Goal: Task Accomplishment & Management: Manage account settings

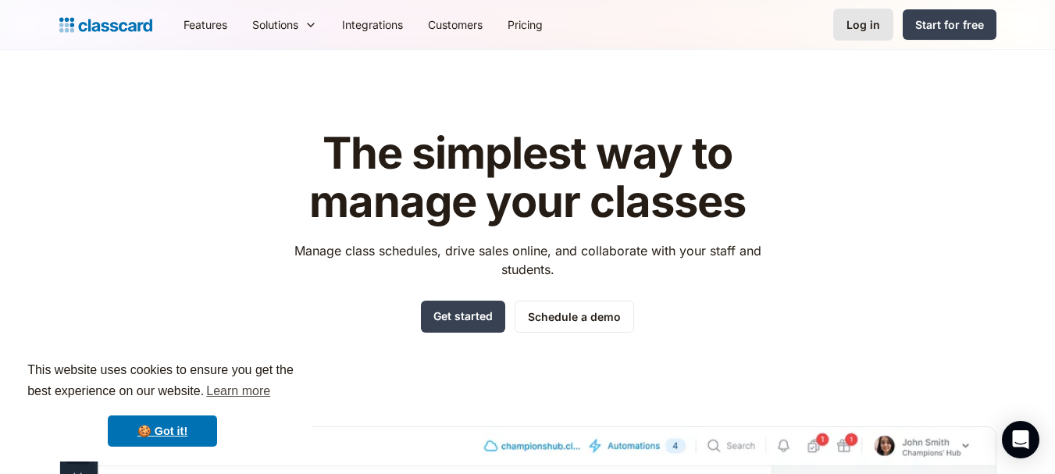
click at [877, 27] on div "Log in" at bounding box center [863, 24] width 34 height 16
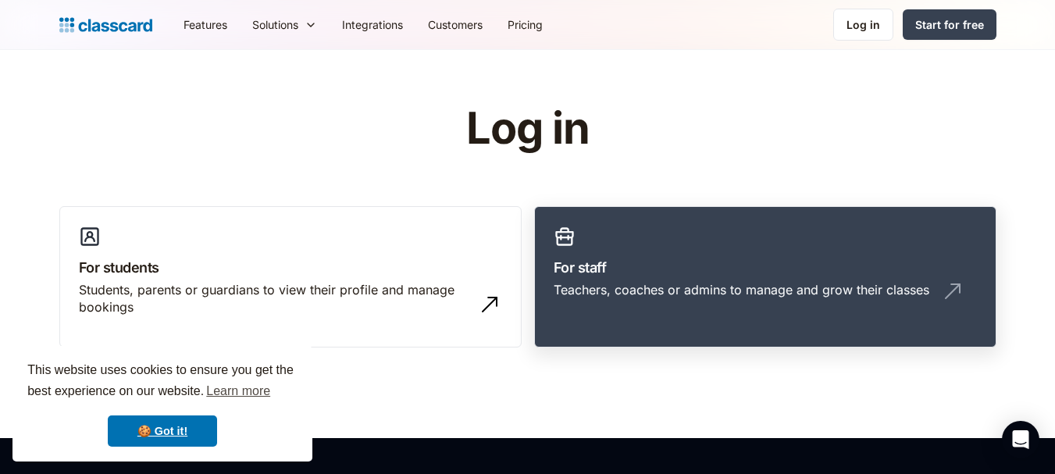
click at [869, 301] on div "Teachers, coaches or admins to manage and grow their classes" at bounding box center [765, 296] width 423 height 30
